Goal: Transaction & Acquisition: Purchase product/service

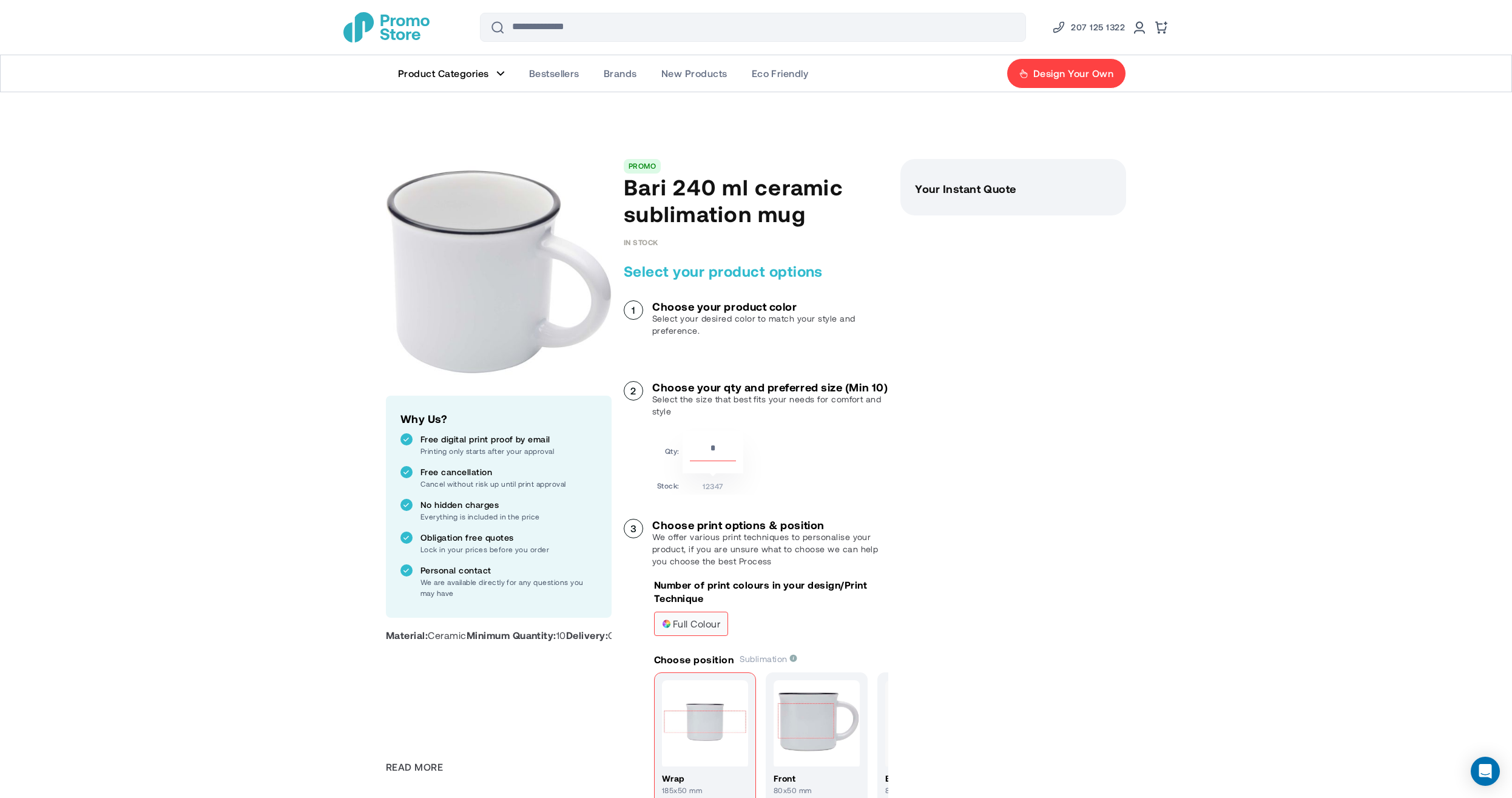
type input "*"
type input "****"
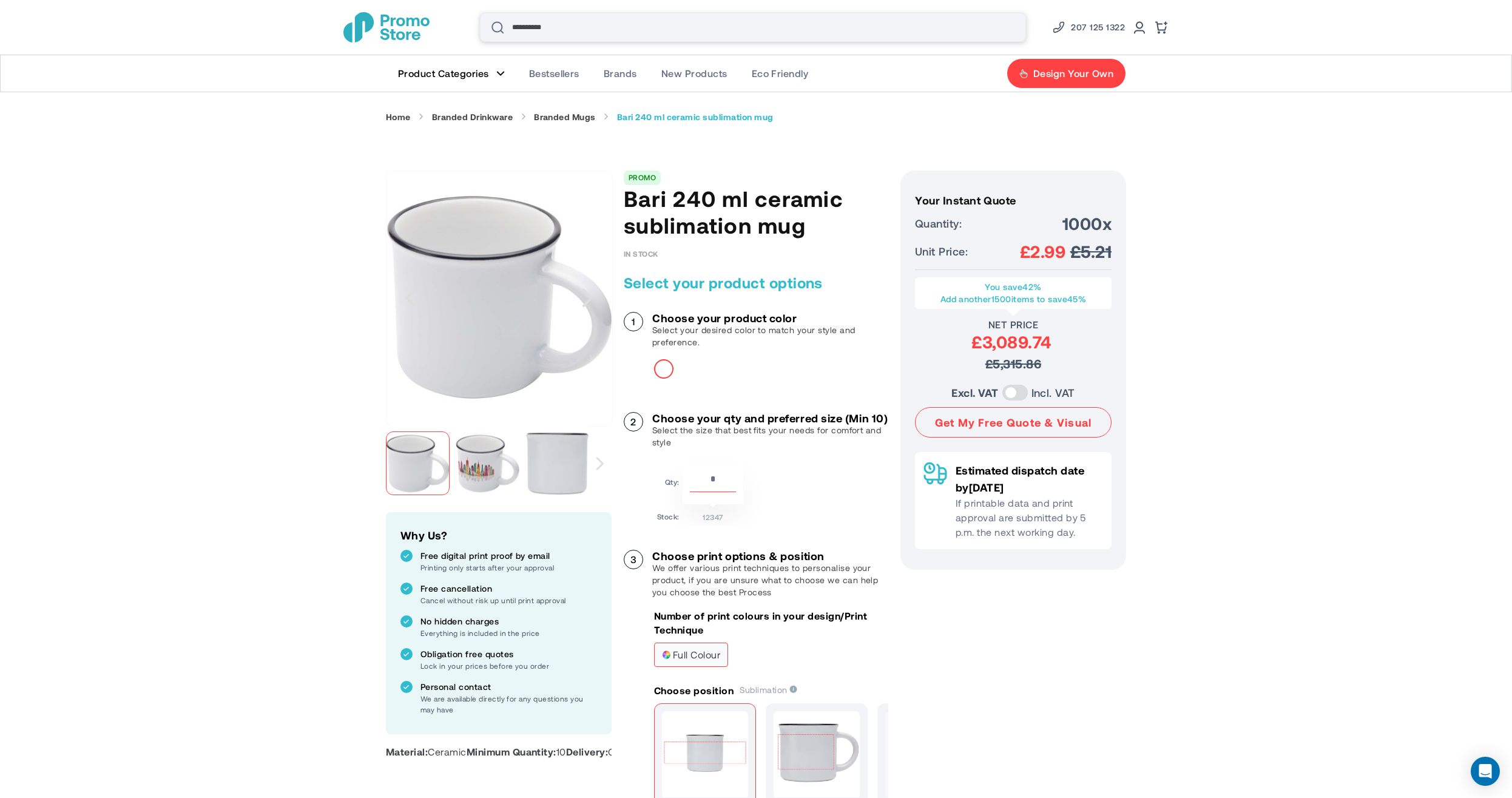
type input "**********"
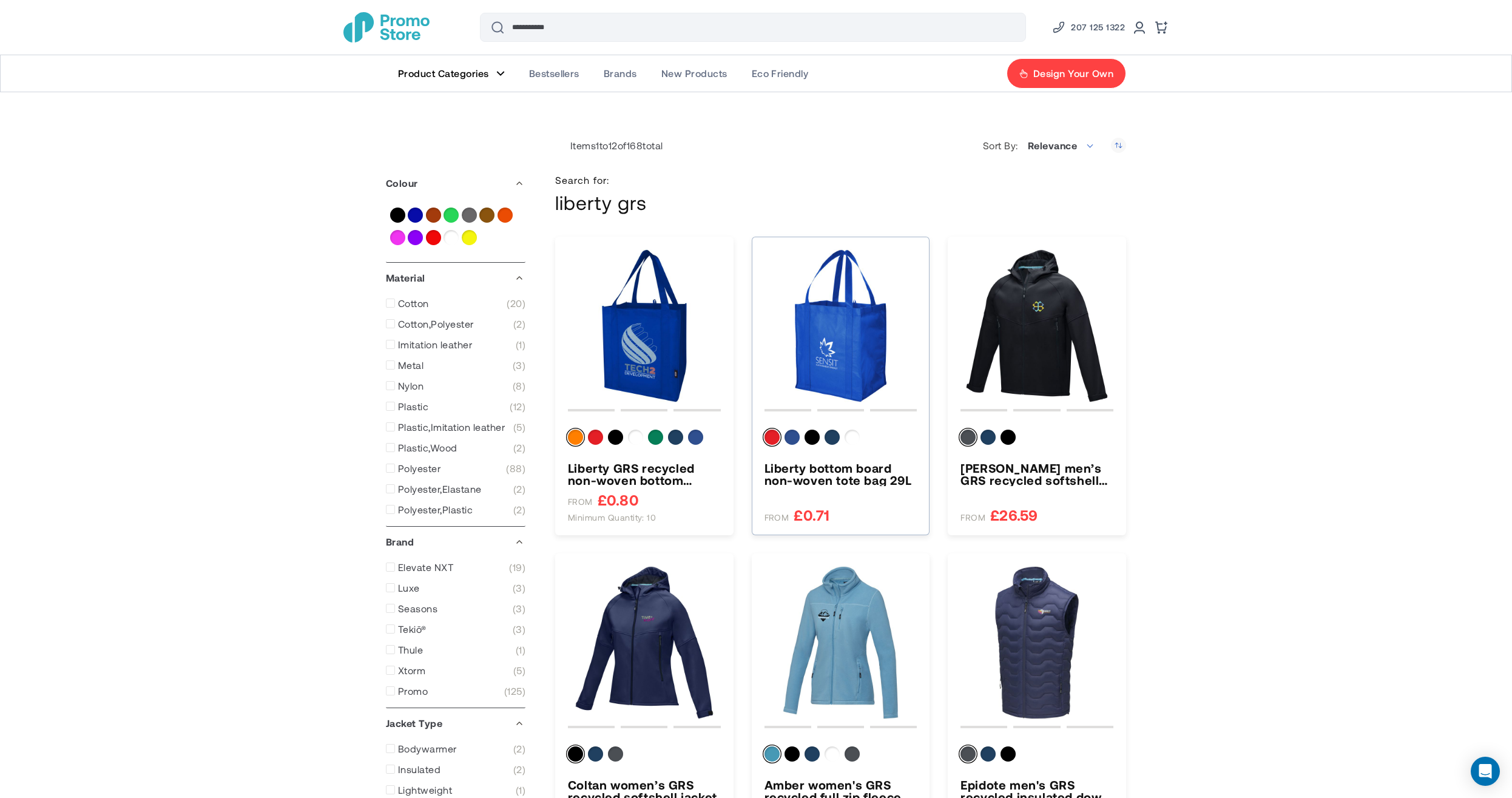
click at [828, 311] on img "Liberty bottom board non-woven tote bag 29L" at bounding box center [840, 325] width 152 height 152
